Goal: Obtain resource: Download file/media

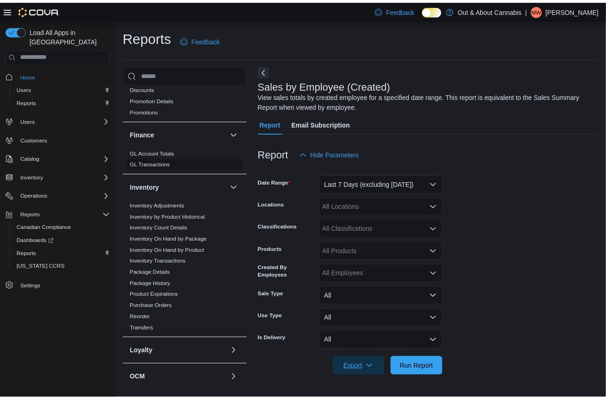
scroll to position [210, 0]
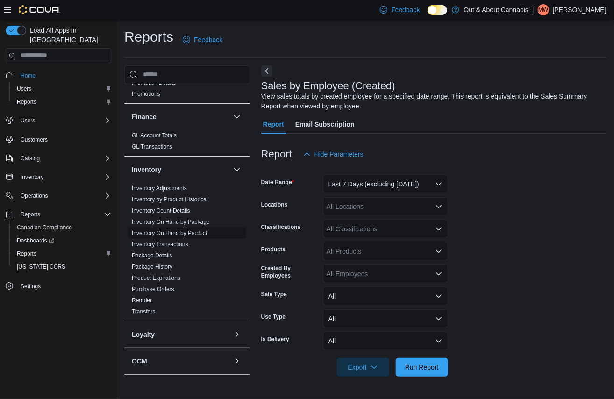
click at [207, 233] on link "Inventory On Hand by Product" at bounding box center [169, 233] width 75 height 7
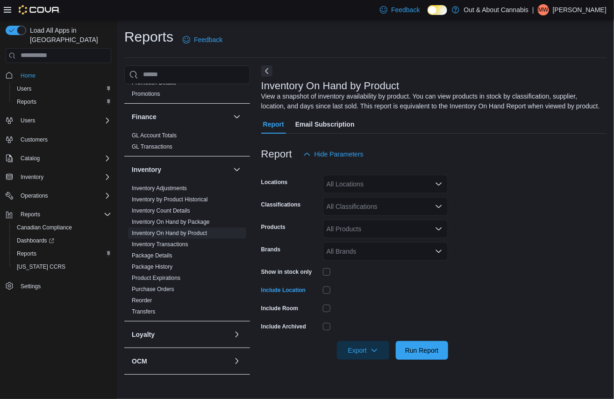
click at [372, 216] on div "All Classifications" at bounding box center [385, 206] width 125 height 19
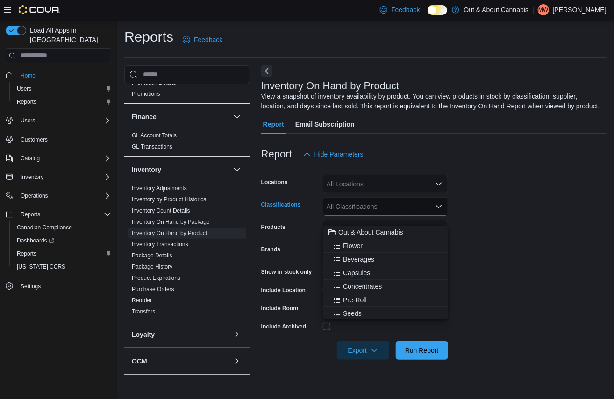
click at [358, 246] on span "Flower" at bounding box center [353, 245] width 20 height 9
click at [358, 246] on span "Beverages" at bounding box center [358, 245] width 31 height 9
click at [359, 246] on span "Capsules" at bounding box center [356, 245] width 27 height 9
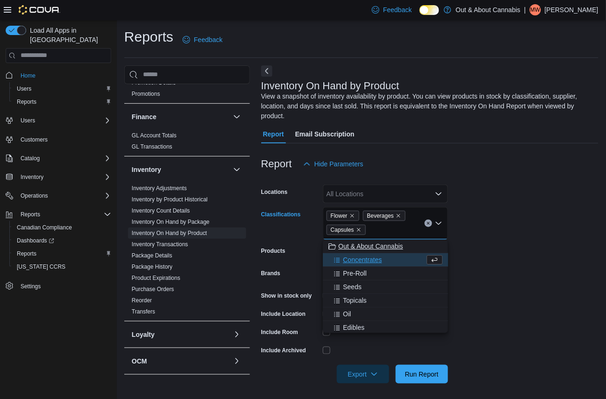
click at [360, 255] on span "Concentrates" at bounding box center [362, 259] width 39 height 9
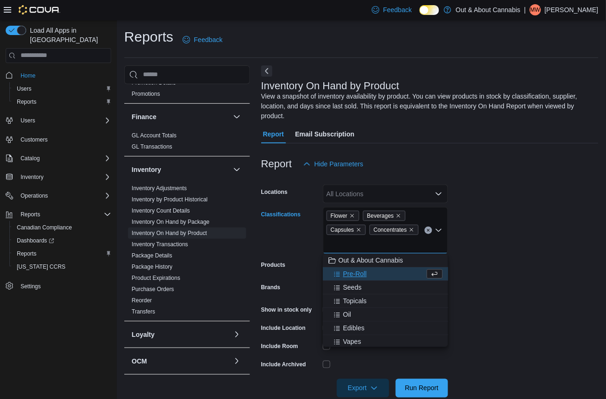
click at [360, 272] on span "Pre-Roll" at bounding box center [355, 273] width 24 height 9
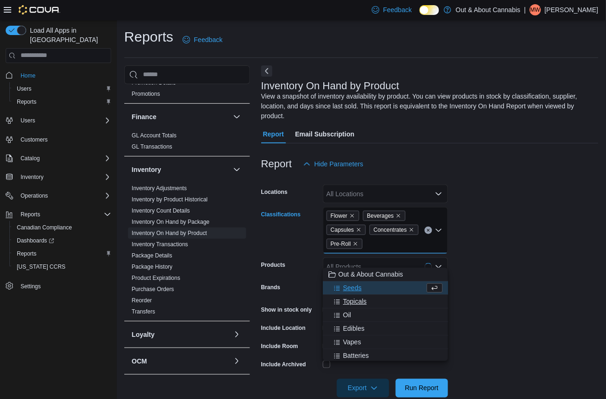
click at [357, 303] on span "Topicals" at bounding box center [355, 301] width 24 height 9
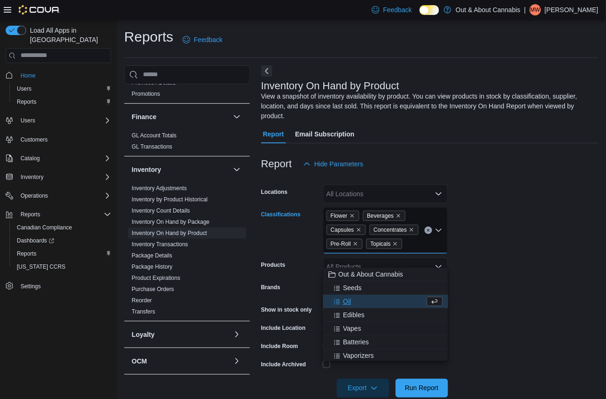
click at [350, 297] on span "Oil" at bounding box center [347, 301] width 8 height 9
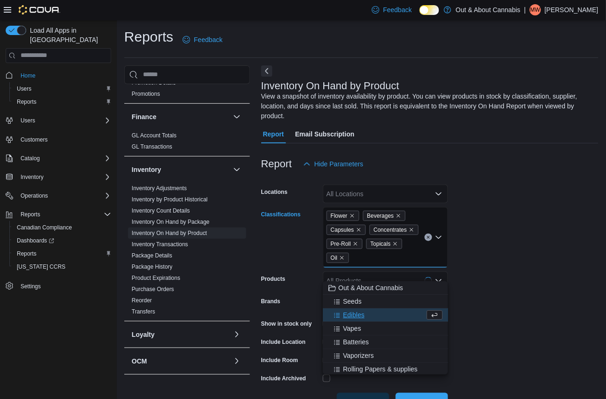
click at [352, 316] on span "Edibles" at bounding box center [353, 314] width 21 height 9
drag, startPoint x: 353, startPoint y: 316, endPoint x: 421, endPoint y: 297, distance: 71.4
click at [353, 316] on span "Vapes" at bounding box center [352, 314] width 18 height 9
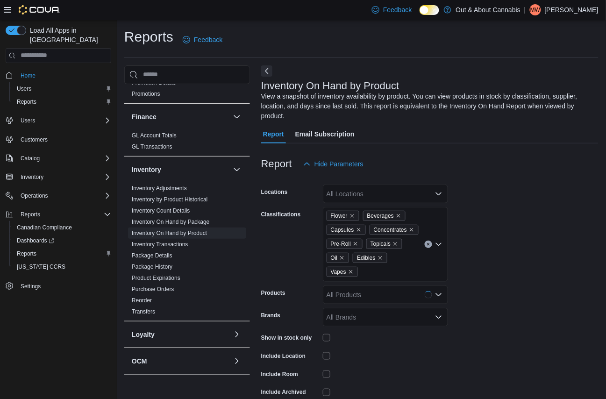
click at [513, 264] on form "Locations All Locations Classifications Flower Beverages Capsules Concentrates …" at bounding box center [429, 299] width 337 height 252
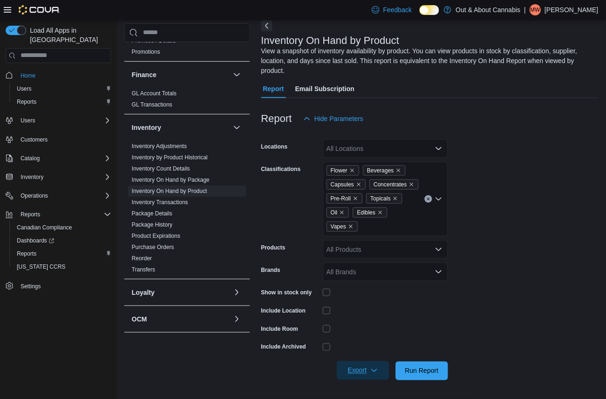
click at [360, 369] on span "Export" at bounding box center [362, 370] width 41 height 19
click at [364, 324] on span "Export to Excel" at bounding box center [363, 327] width 42 height 7
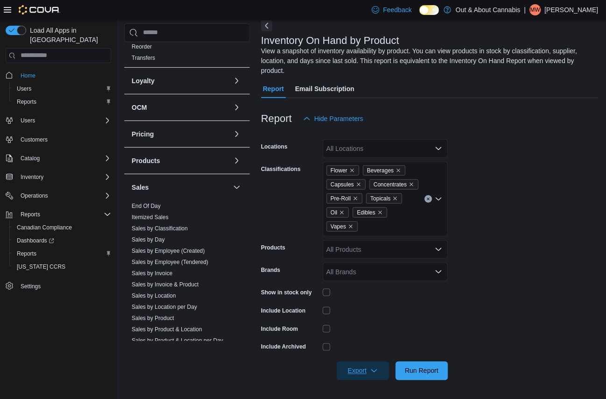
scroll to position [478, 0]
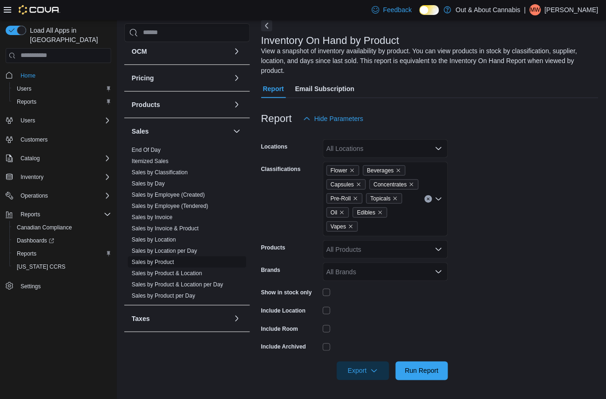
click at [172, 262] on link "Sales by Product" at bounding box center [153, 262] width 42 height 7
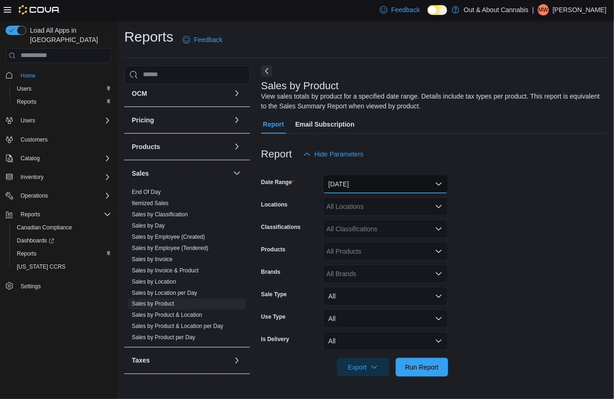
click at [388, 186] on button "[DATE]" at bounding box center [385, 184] width 125 height 19
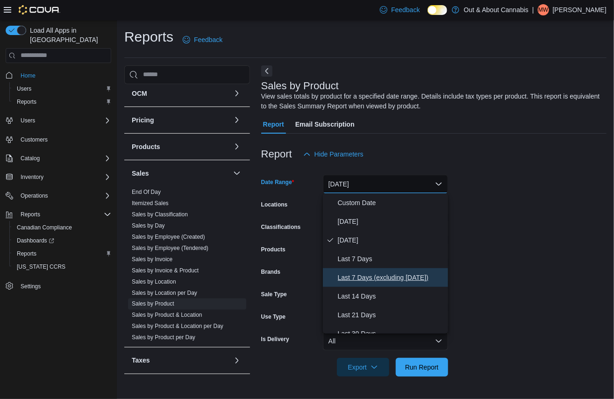
click at [386, 278] on span "Last 7 Days (excluding [DATE])" at bounding box center [391, 277] width 106 height 11
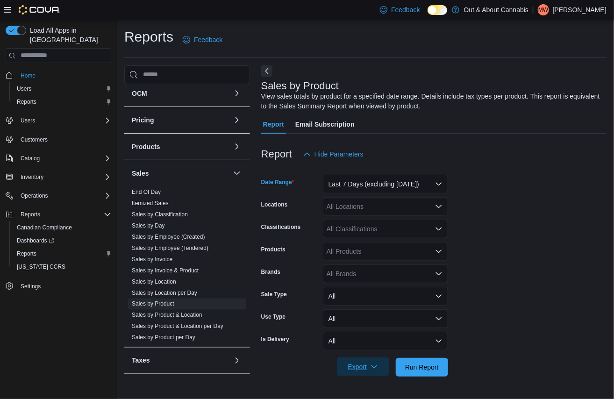
click at [370, 366] on span "Export" at bounding box center [362, 366] width 41 height 19
click at [373, 310] on span "Export to Excel" at bounding box center [363, 309] width 42 height 7
